Goal: Task Accomplishment & Management: Complete application form

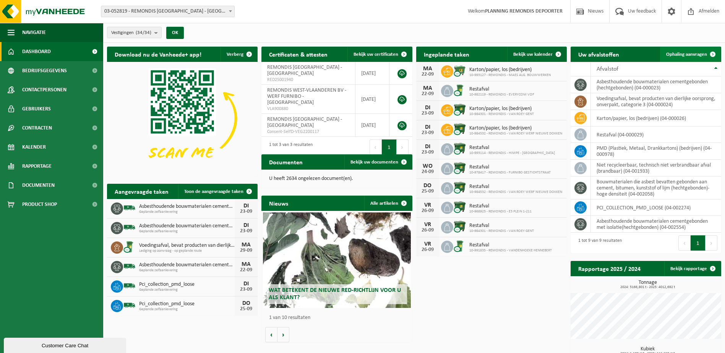
click at [693, 53] on span "Ophaling aanvragen" at bounding box center [686, 54] width 41 height 5
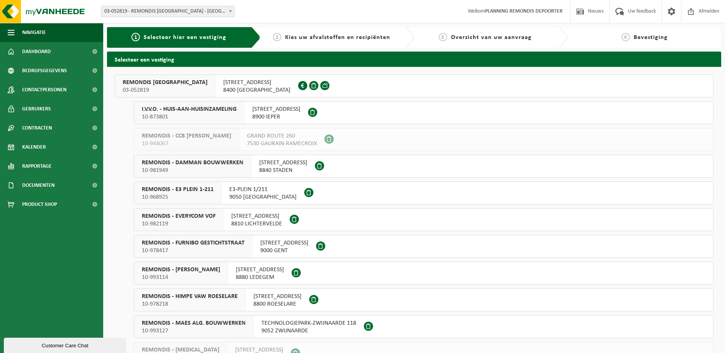
click at [193, 105] on div "I.V.V.O. - HUIS-AAN-HUISINZAMELING 10-873801" at bounding box center [189, 113] width 110 height 22
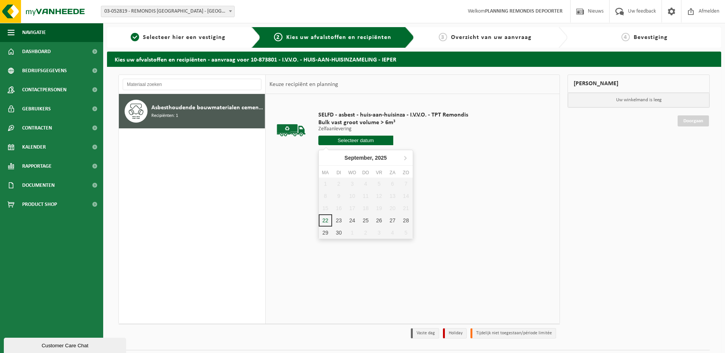
click at [361, 142] on input "text" at bounding box center [355, 141] width 75 height 10
click at [340, 221] on div "23" at bounding box center [338, 220] width 13 height 12
type input "Van 2025-09-23"
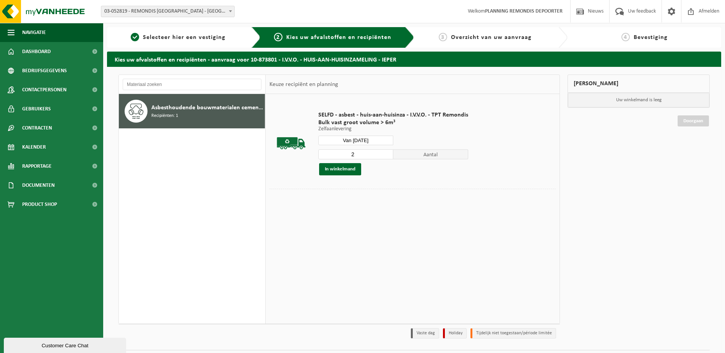
type input "2"
click at [386, 152] on input "2" at bounding box center [355, 154] width 75 height 10
click at [337, 171] on button "In winkelmand" at bounding box center [340, 169] width 42 height 12
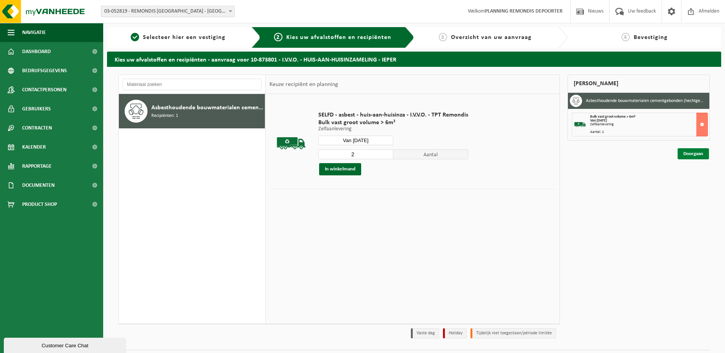
click at [688, 154] on link "Doorgaan" at bounding box center [692, 153] width 31 height 11
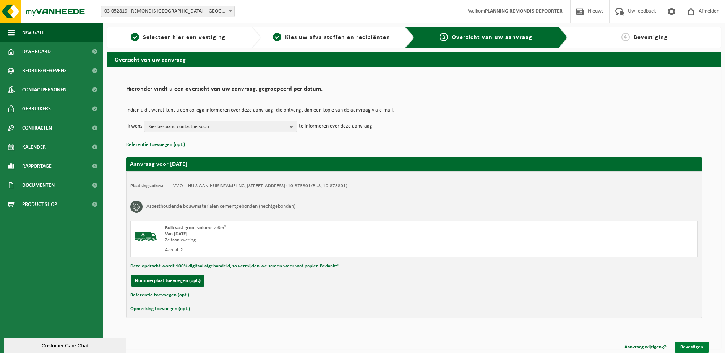
click at [693, 343] on link "Bevestigen" at bounding box center [691, 346] width 34 height 11
